Goal: Find specific page/section: Find specific page/section

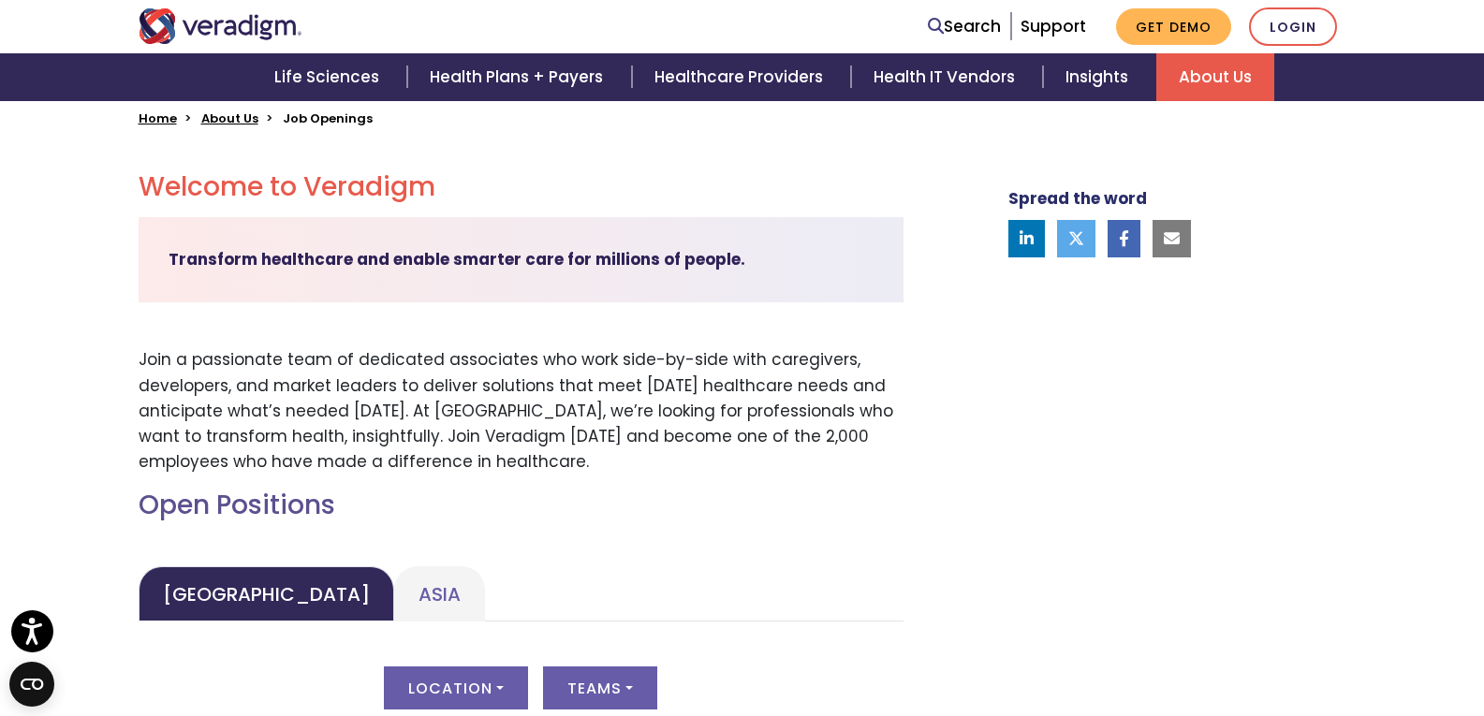
scroll to position [749, 0]
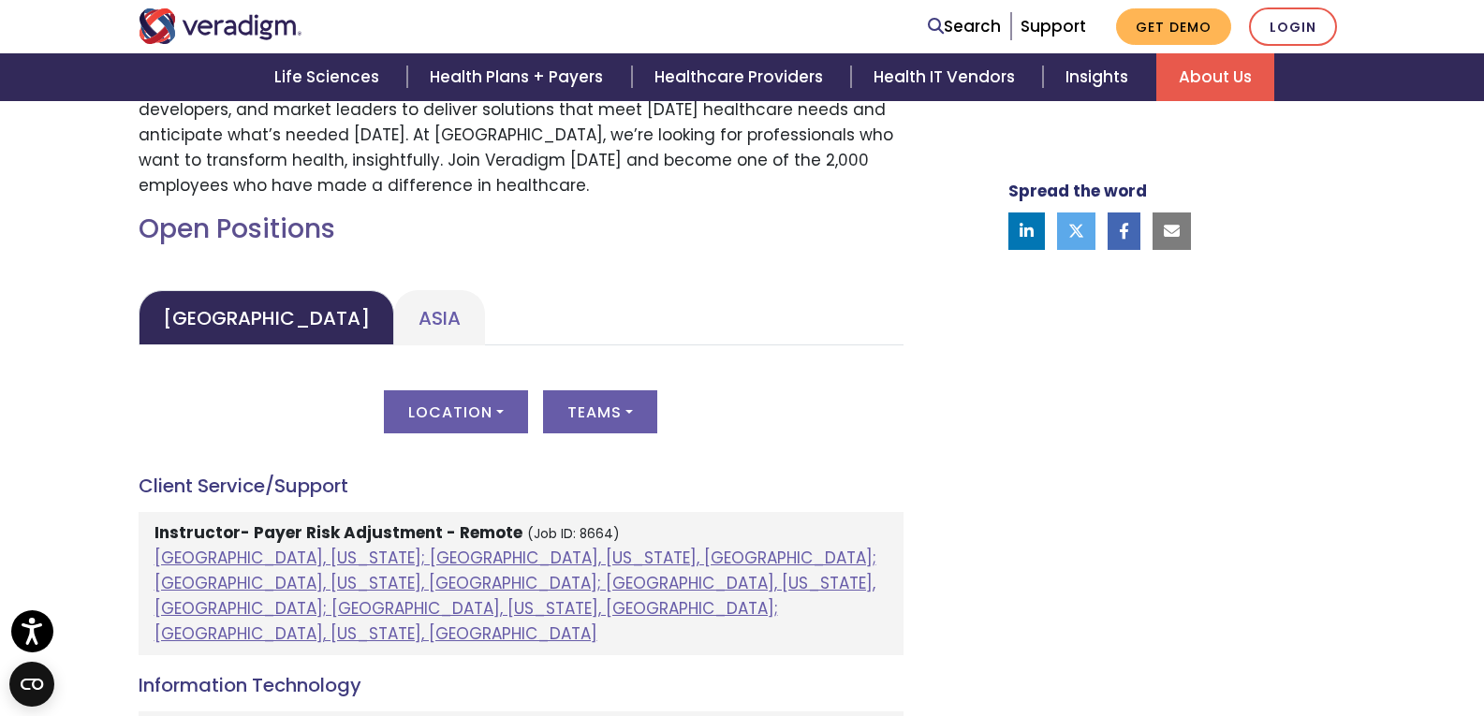
click at [425, 318] on ul "United States Asia" at bounding box center [521, 317] width 765 height 55
click at [394, 318] on link "Asia" at bounding box center [439, 317] width 91 height 55
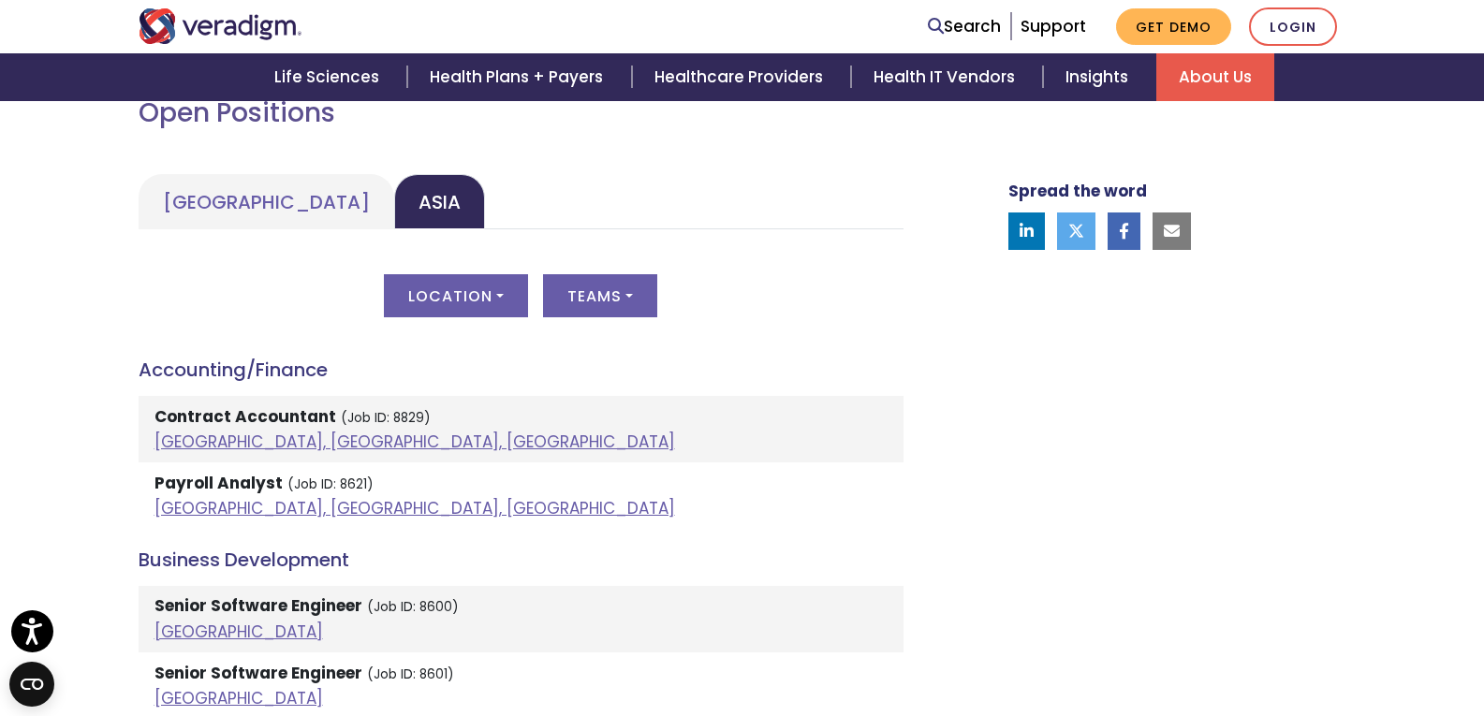
scroll to position [1030, 0]
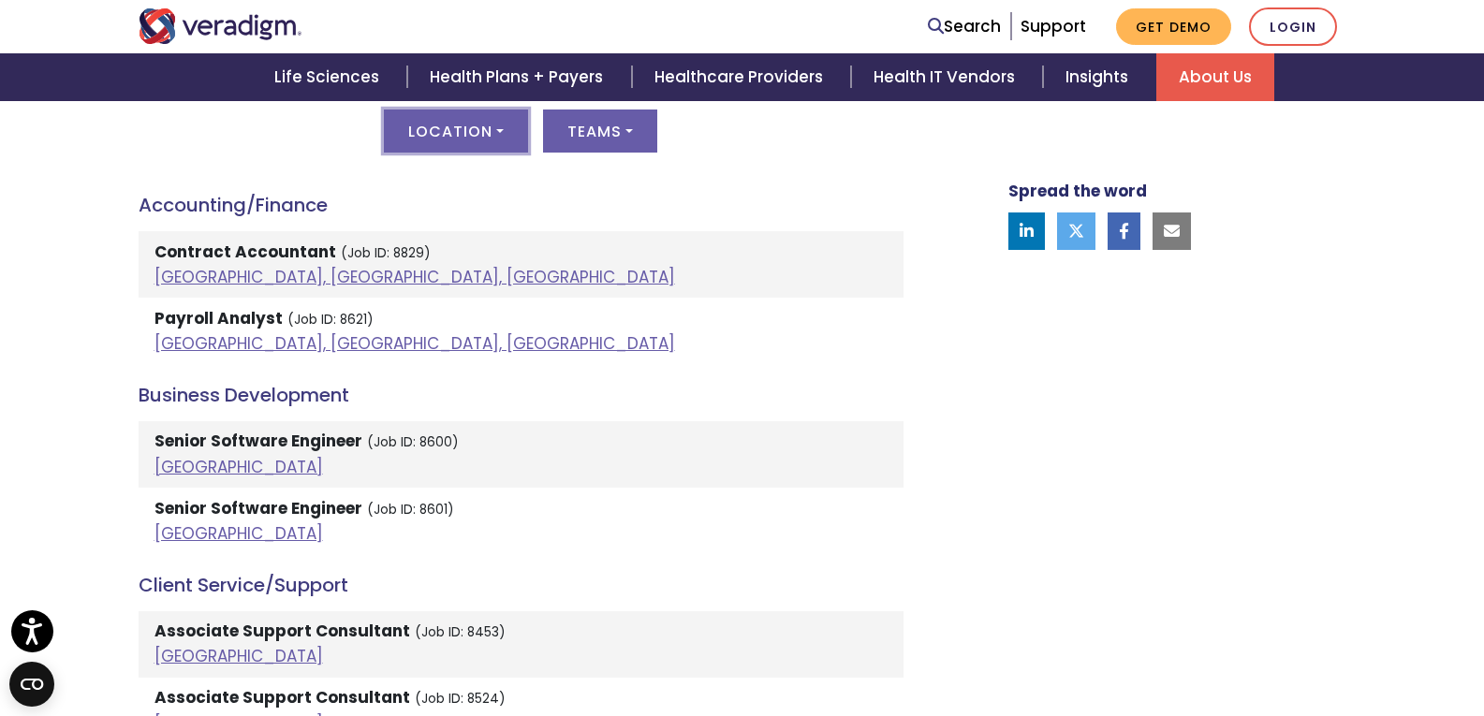
click at [467, 140] on button "Location" at bounding box center [456, 131] width 144 height 43
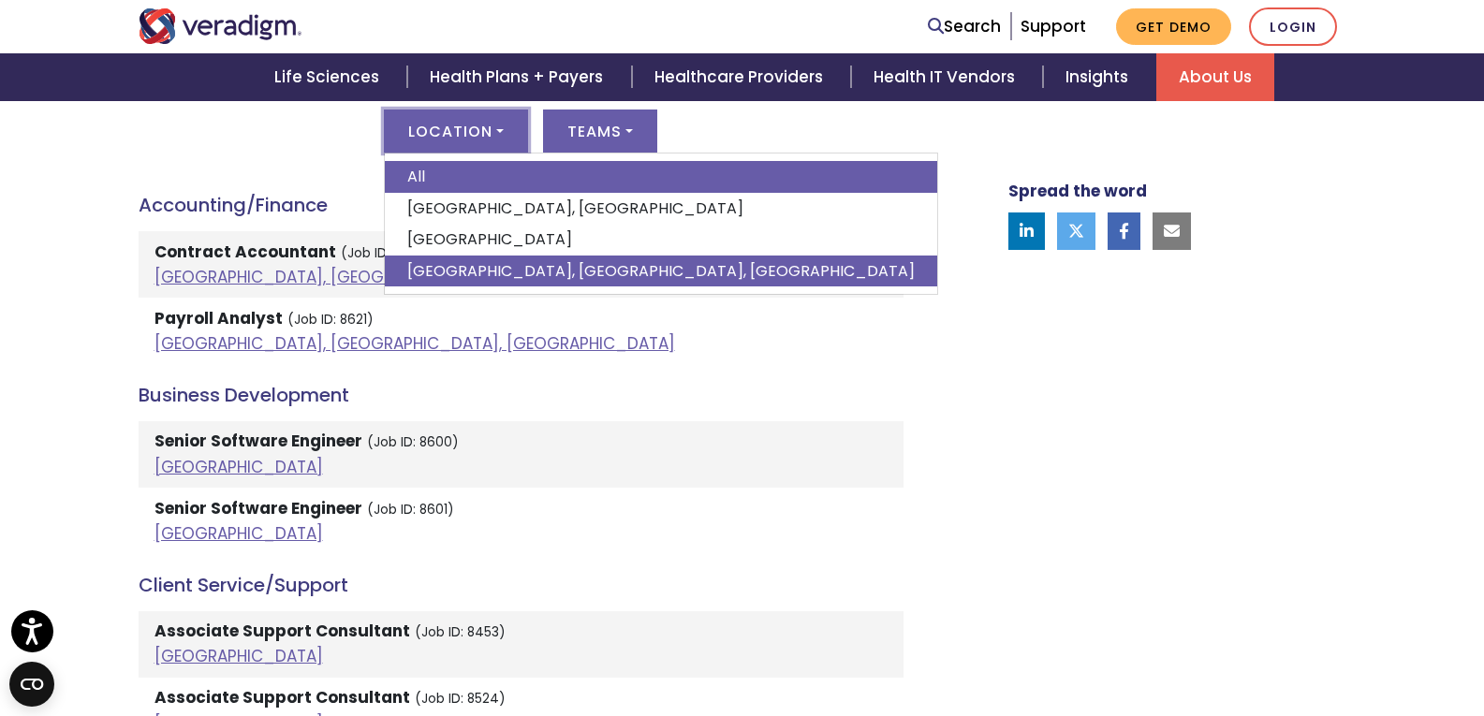
click at [431, 269] on link "[GEOGRAPHIC_DATA], [GEOGRAPHIC_DATA], [GEOGRAPHIC_DATA]" at bounding box center [661, 272] width 552 height 32
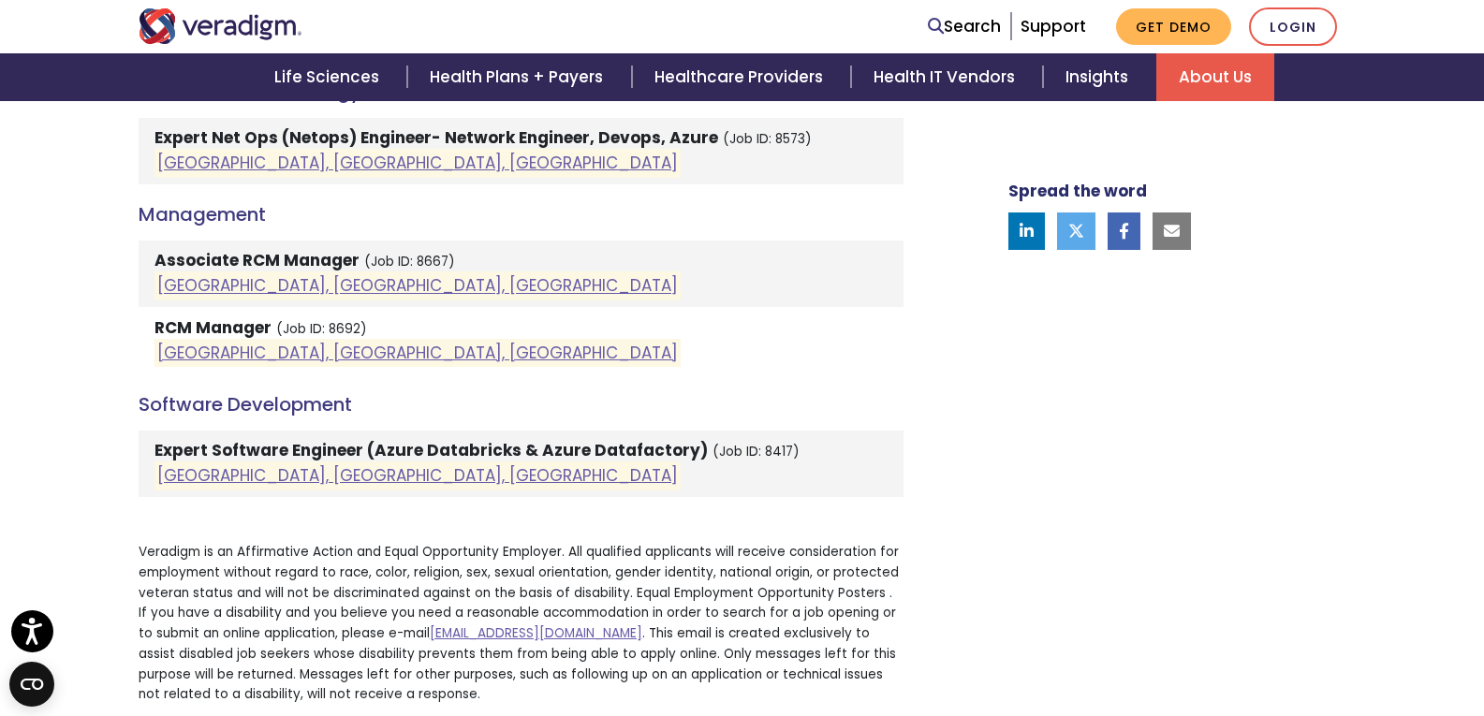
scroll to position [2059, 0]
click at [395, 321] on li "RCM Manager (Job ID: 8692) Pune, Maharashtra, India" at bounding box center [521, 338] width 765 height 66
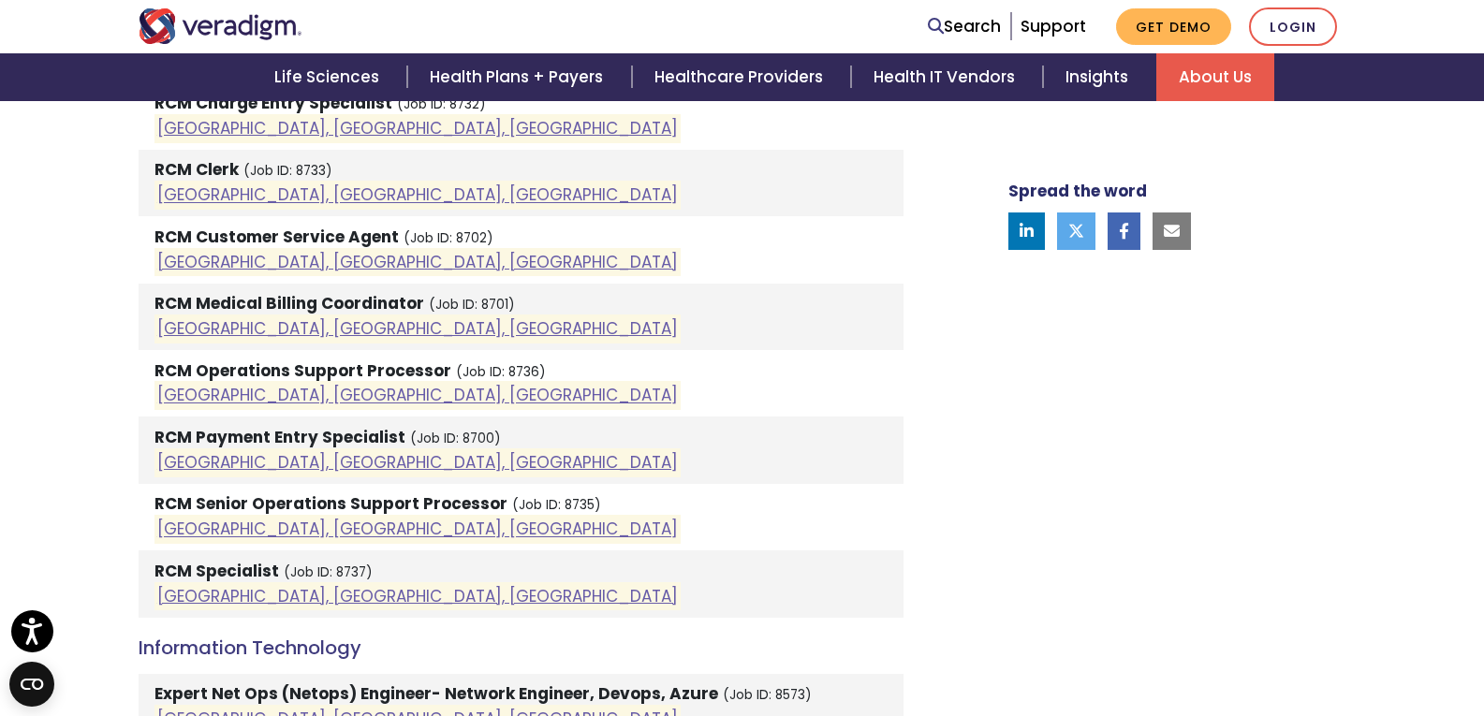
scroll to position [1310, 0]
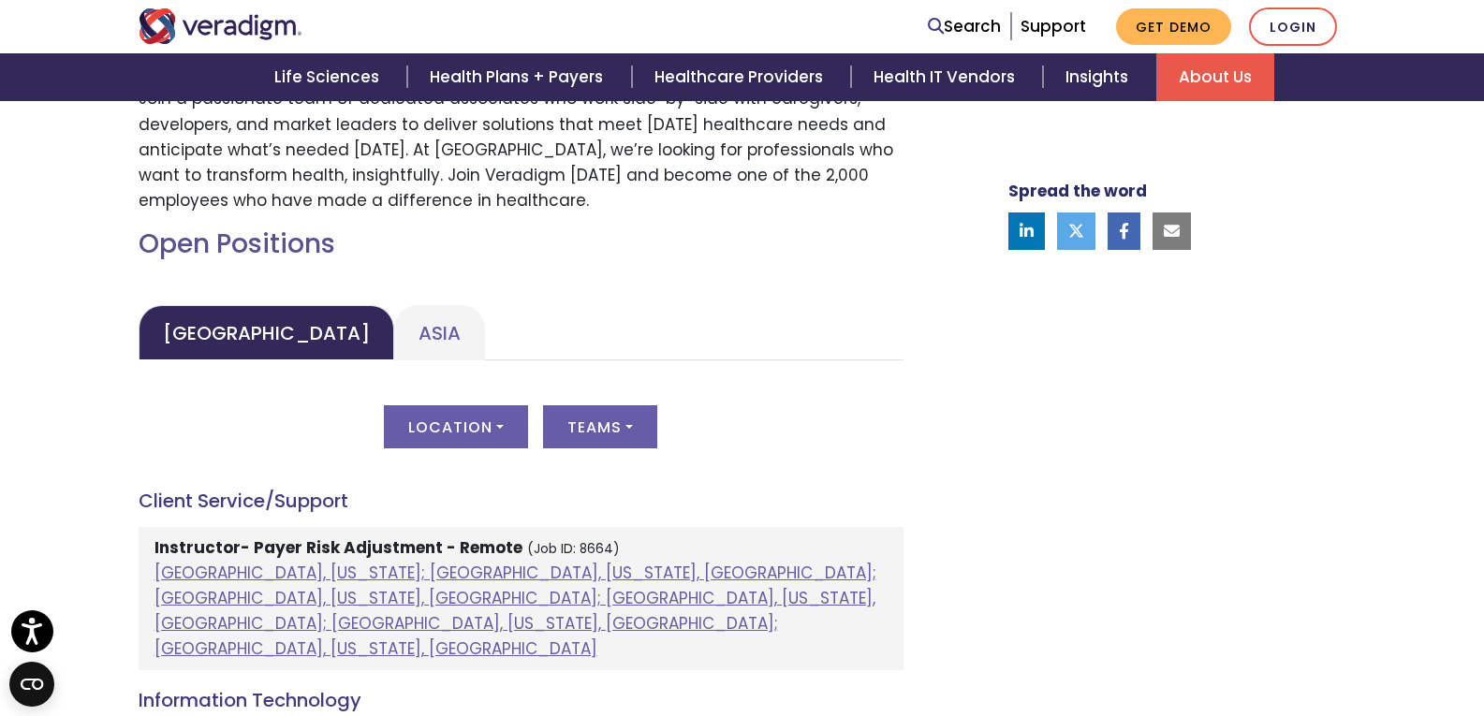
scroll to position [749, 0]
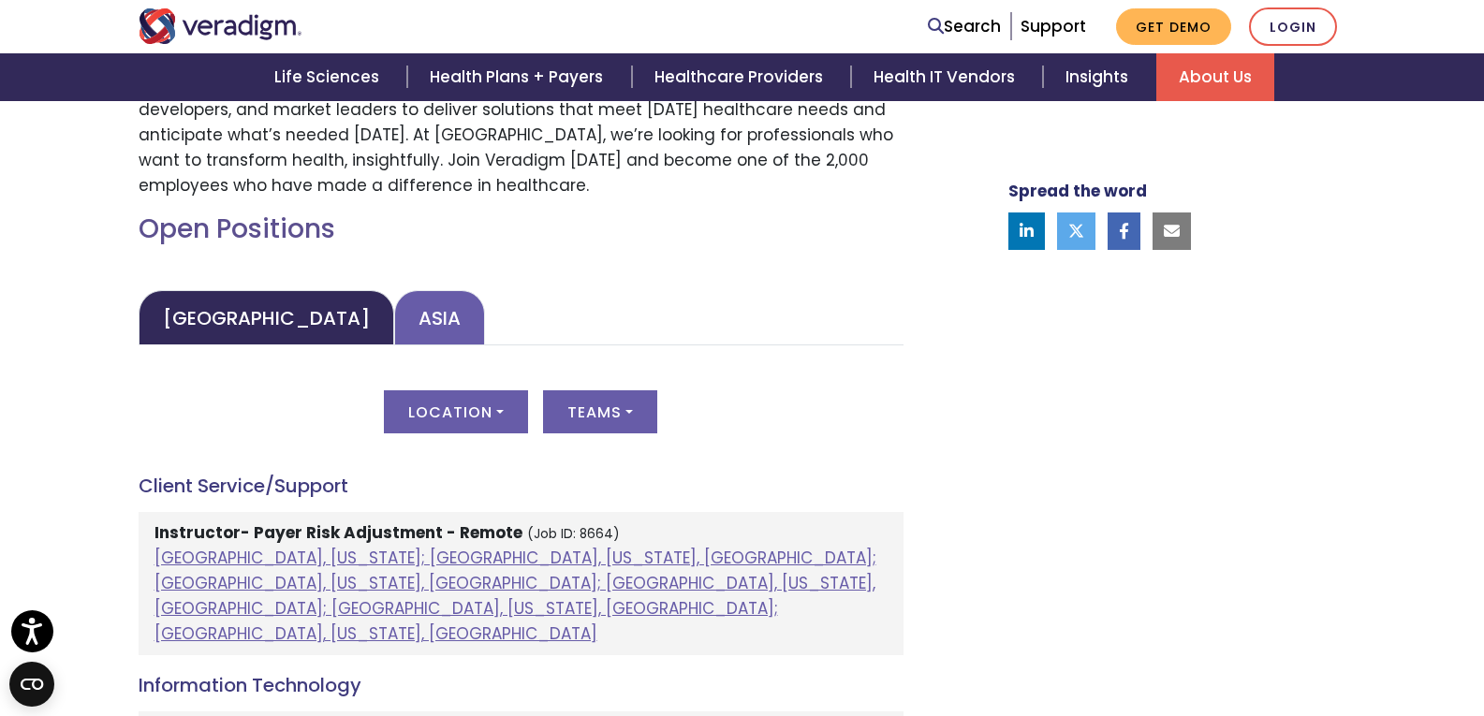
click at [394, 322] on link "Asia" at bounding box center [439, 317] width 91 height 55
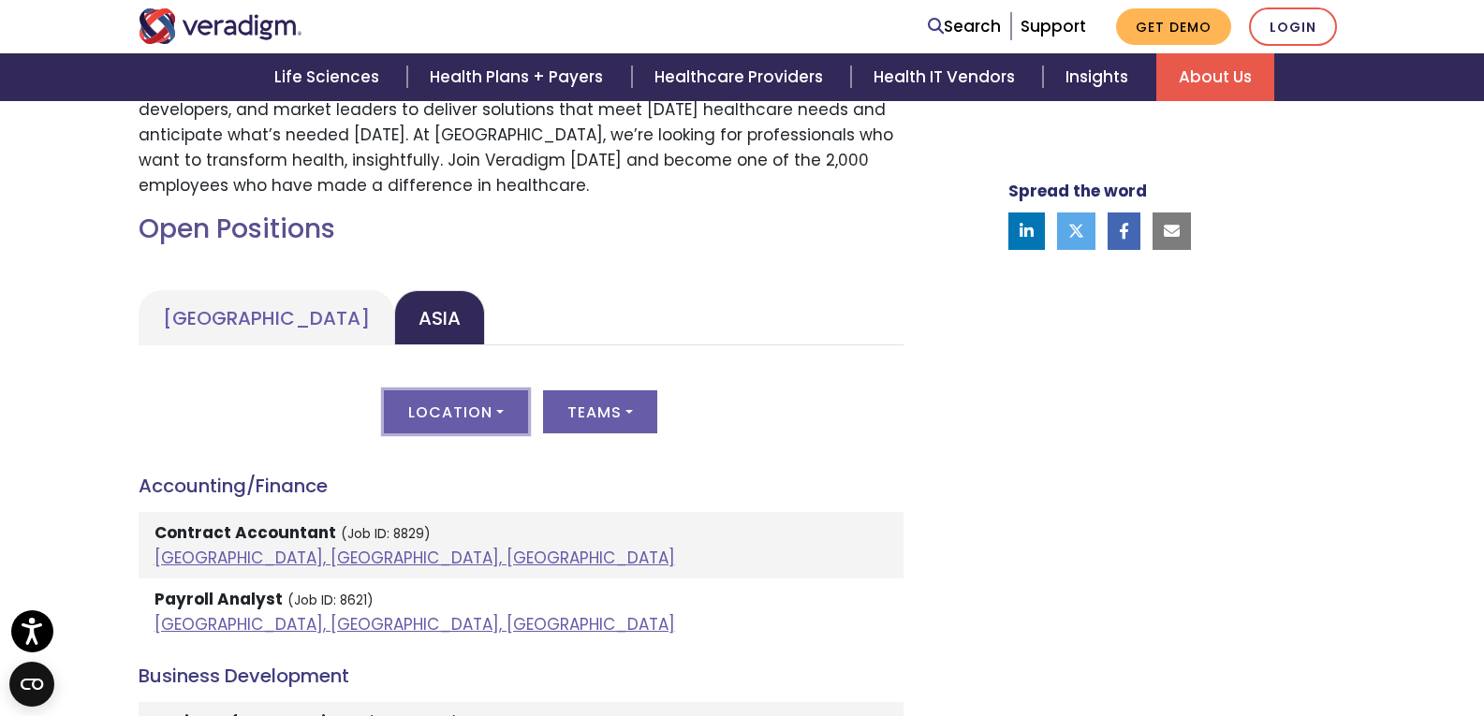
click at [482, 429] on button "Location" at bounding box center [456, 411] width 144 height 43
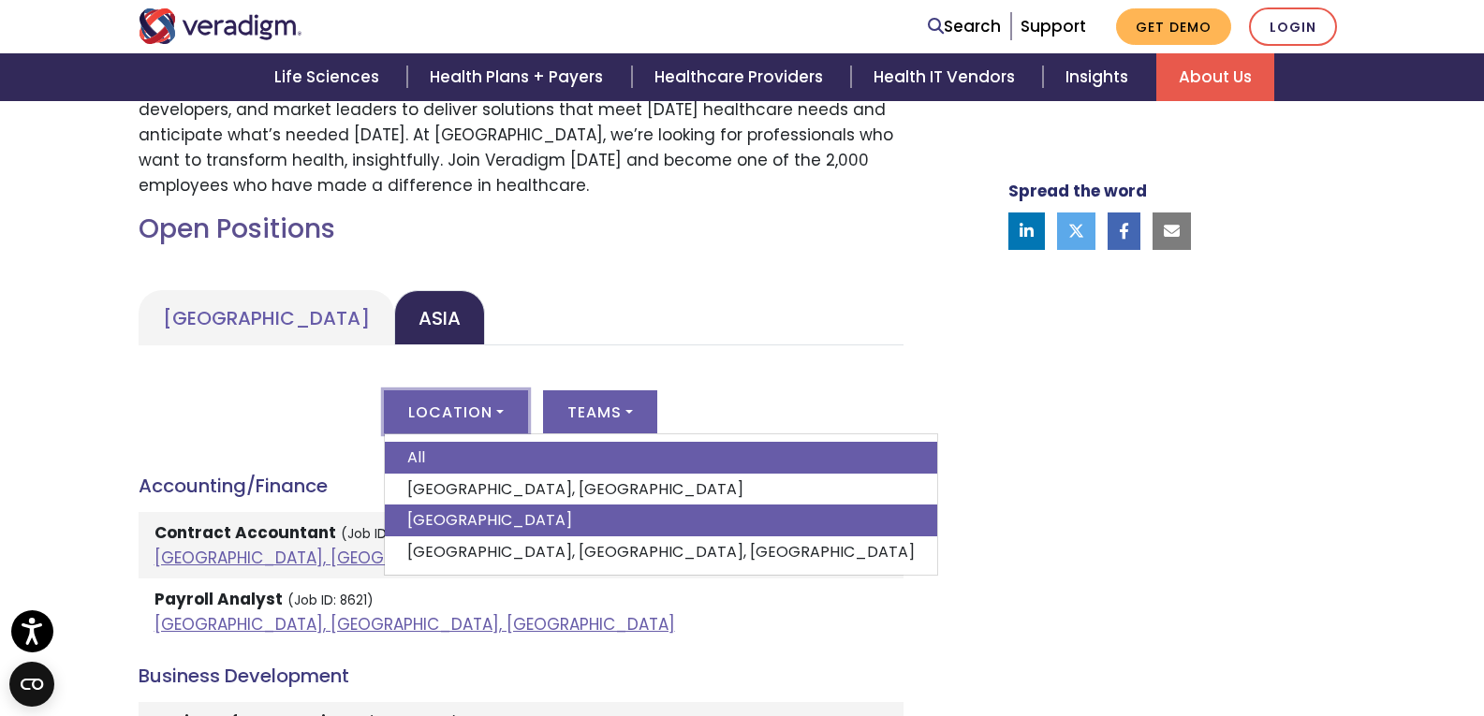
click at [435, 520] on link "[GEOGRAPHIC_DATA]" at bounding box center [661, 521] width 552 height 32
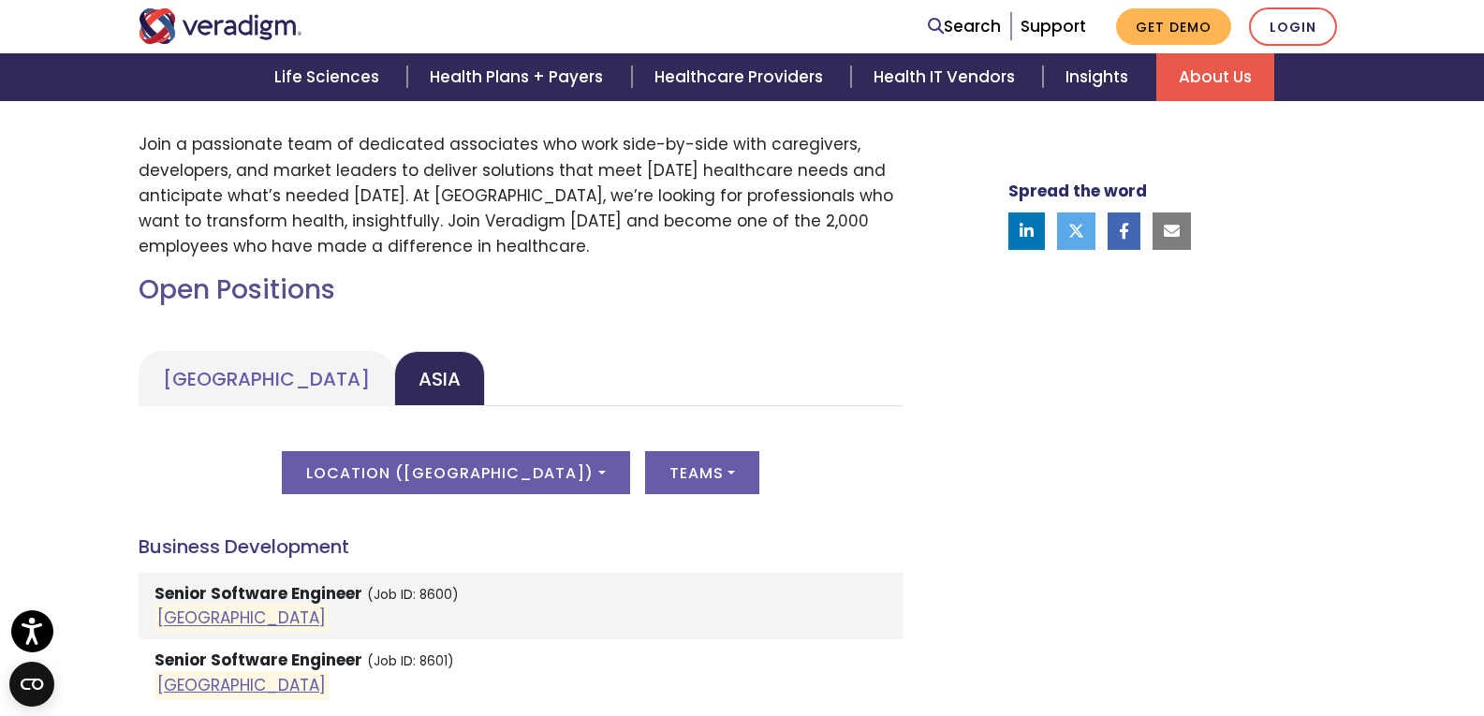
scroll to position [655, 0]
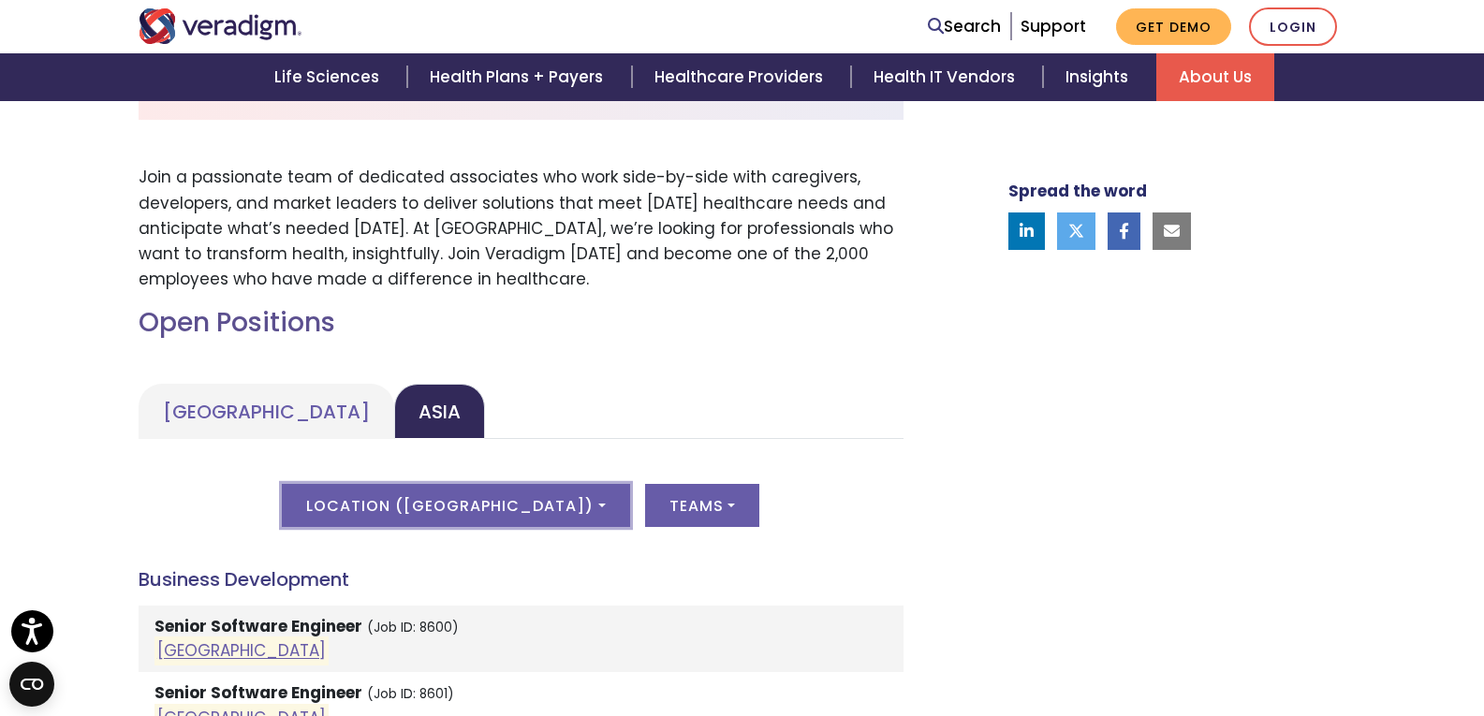
click at [442, 512] on button "Location ( [GEOGRAPHIC_DATA] )" at bounding box center [455, 505] width 347 height 43
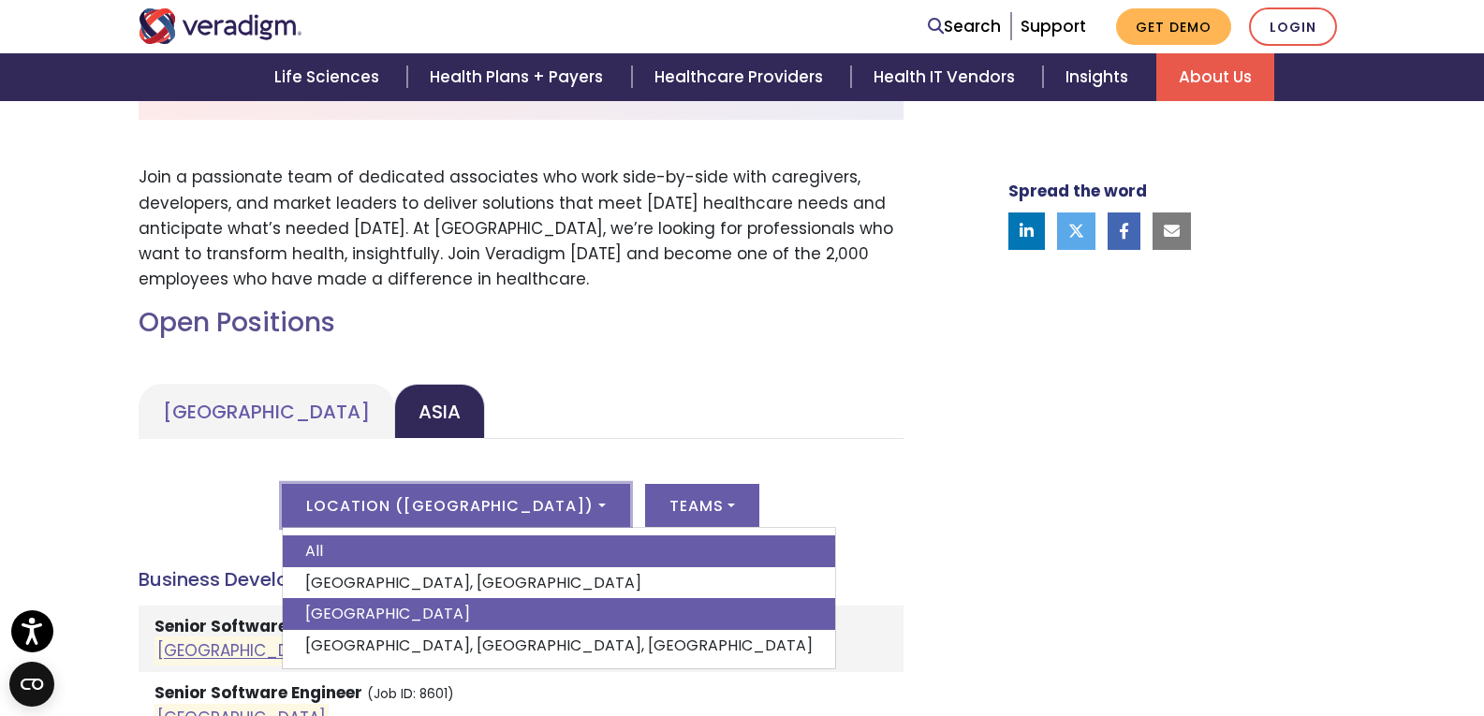
click at [400, 551] on link "All" at bounding box center [559, 551] width 552 height 32
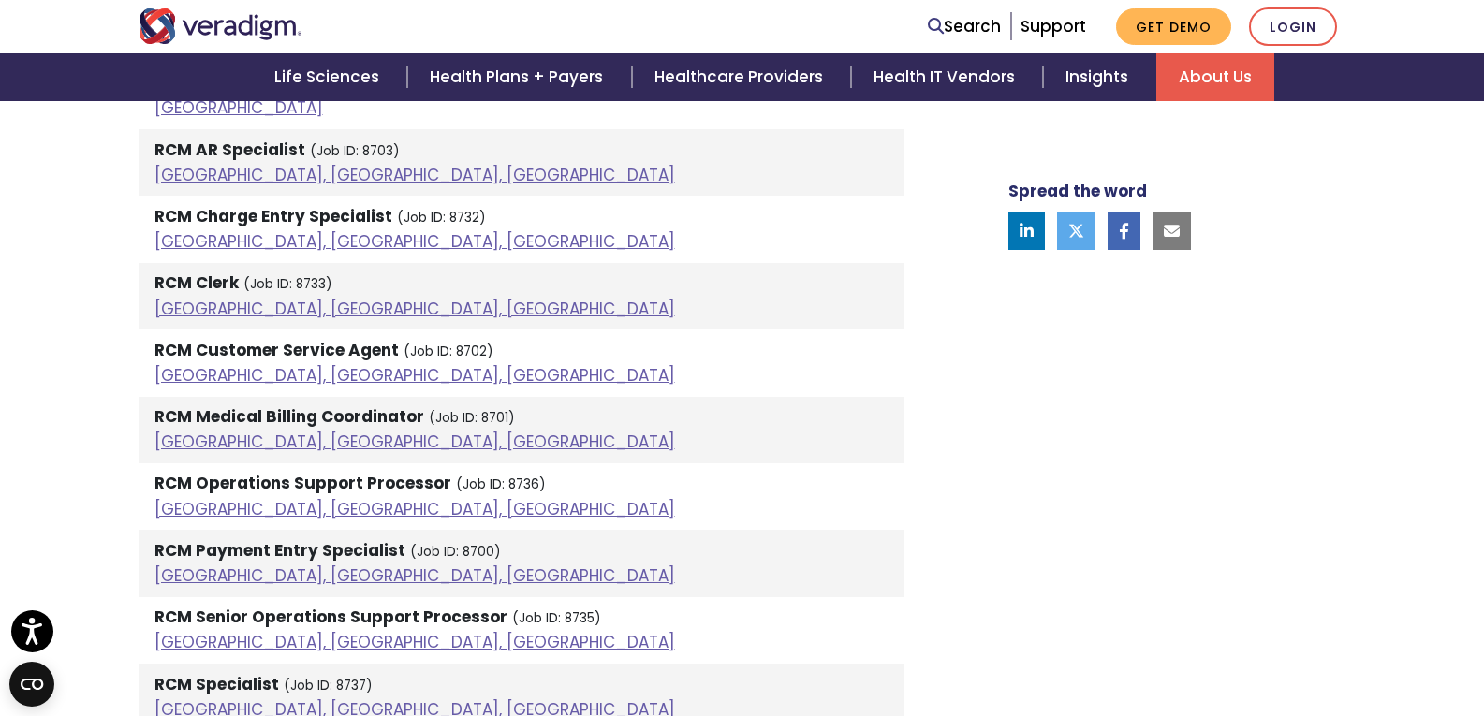
scroll to position [1310, 0]
